Goal: Find contact information: Find contact information

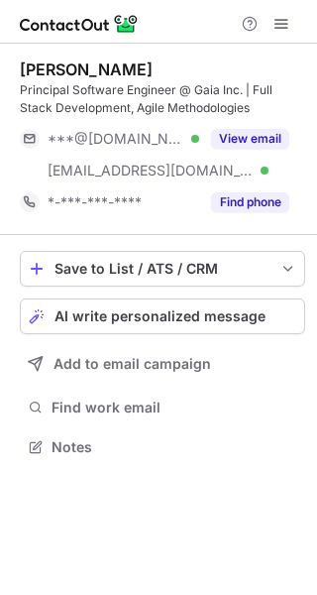
scroll to position [433, 317]
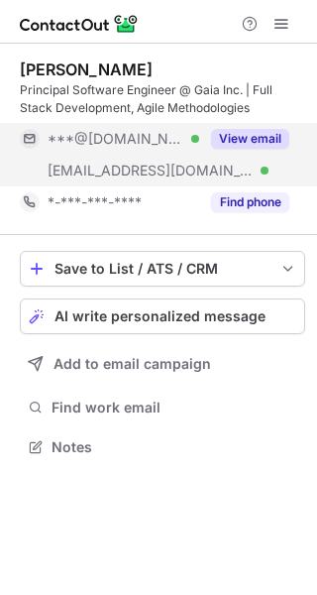
click at [263, 137] on button "View email" at bounding box center [250, 139] width 78 height 20
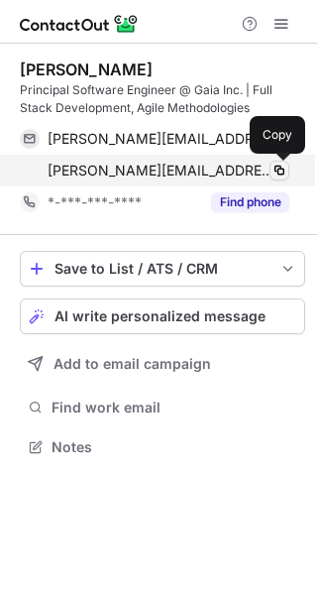
click at [285, 170] on span at bounding box center [280, 171] width 16 height 16
